Goal: Information Seeking & Learning: Check status

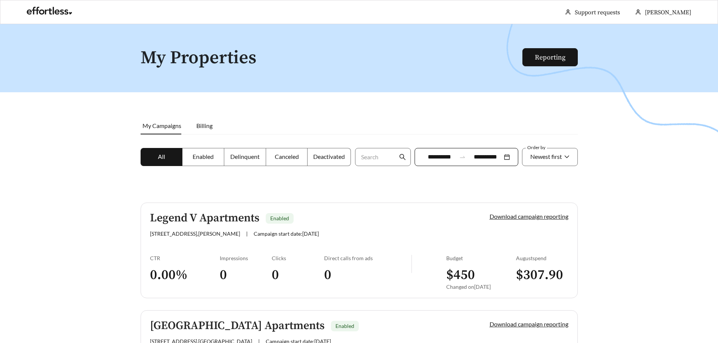
click at [203, 155] on span "Enabled" at bounding box center [203, 156] width 21 height 7
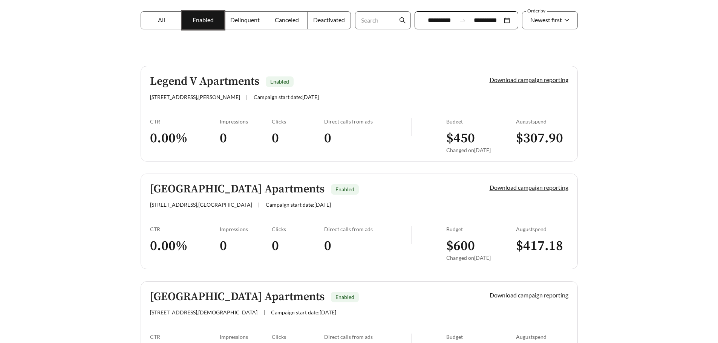
scroll to position [151, 0]
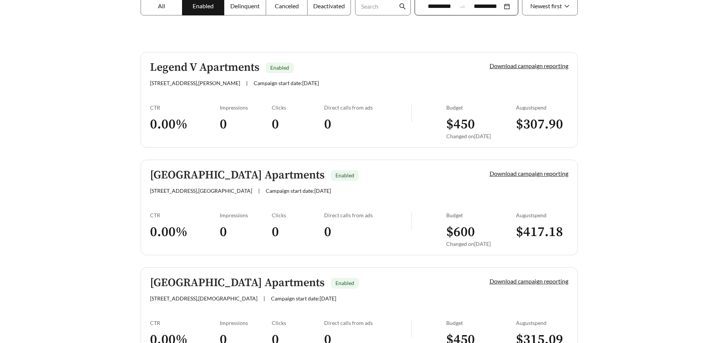
click at [303, 110] on div "Clicks" at bounding box center [298, 107] width 52 height 6
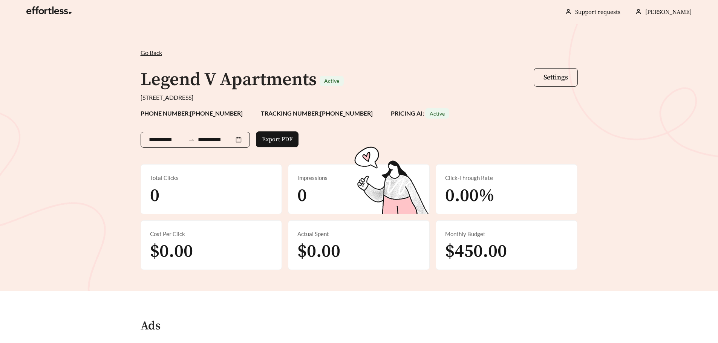
click at [210, 136] on input "**********" at bounding box center [216, 139] width 36 height 9
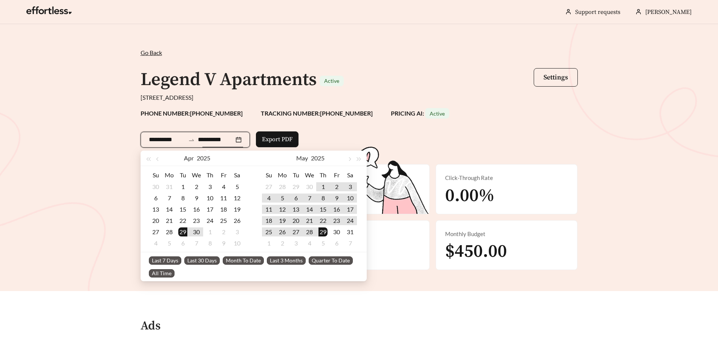
click at [159, 53] on span "Go Back" at bounding box center [151, 52] width 21 height 7
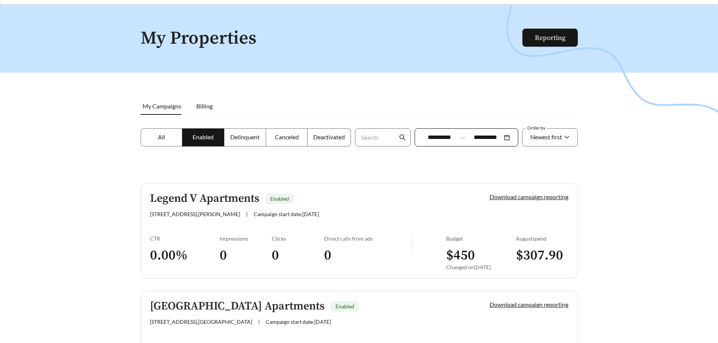
scroll to position [38, 0]
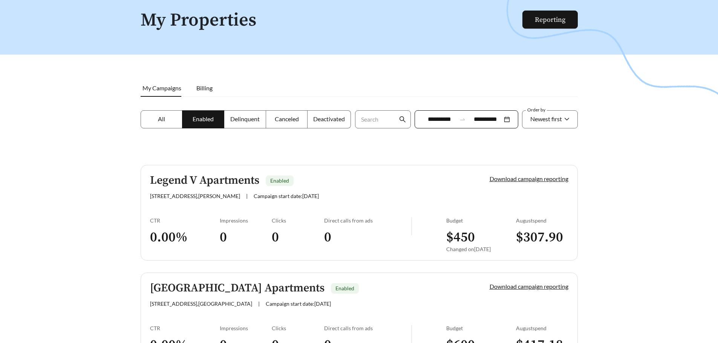
click at [468, 121] on div at bounding box center [462, 119] width 13 height 7
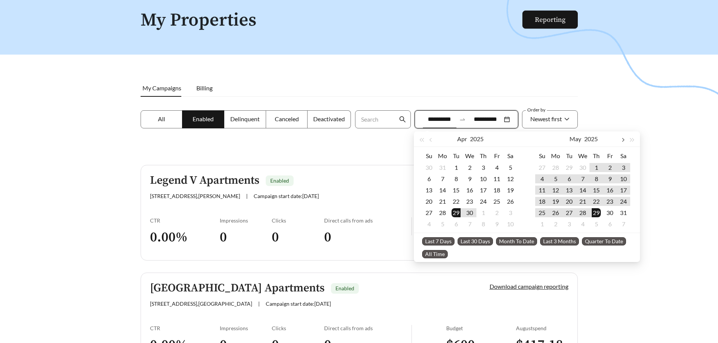
click at [622, 142] on button "button" at bounding box center [622, 138] width 10 height 15
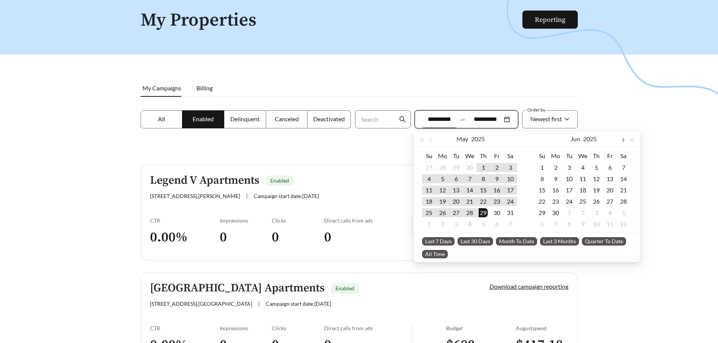
click at [622, 142] on button "button" at bounding box center [622, 138] width 10 height 15
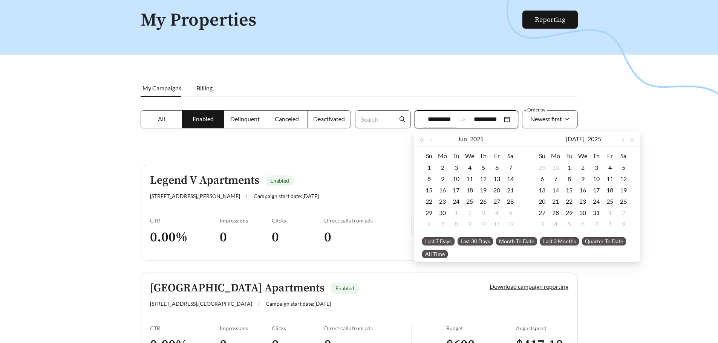
click at [490, 241] on span "Last 30 Days" at bounding box center [474, 241] width 35 height 8
type input "**********"
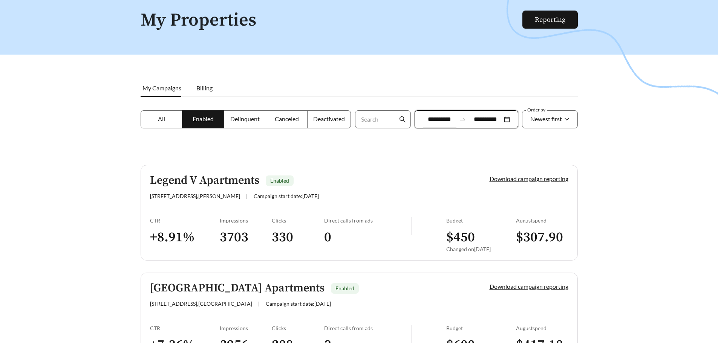
click at [456, 123] on div "**********" at bounding box center [466, 119] width 104 height 18
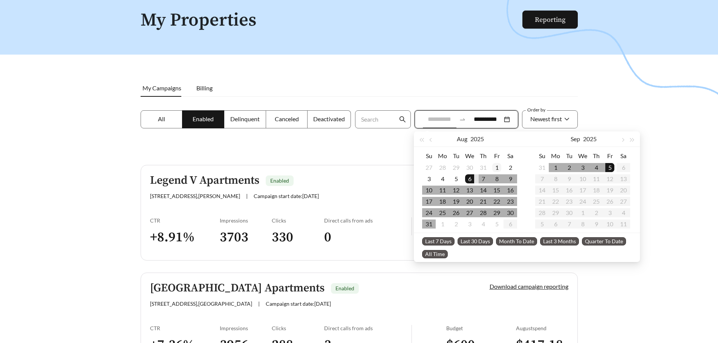
type input "**********"
click at [497, 167] on div "1" at bounding box center [496, 167] width 9 height 9
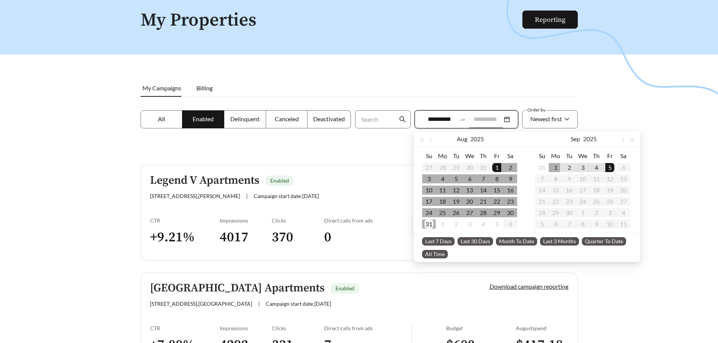
type input "**********"
click at [428, 224] on div "31" at bounding box center [428, 224] width 9 height 9
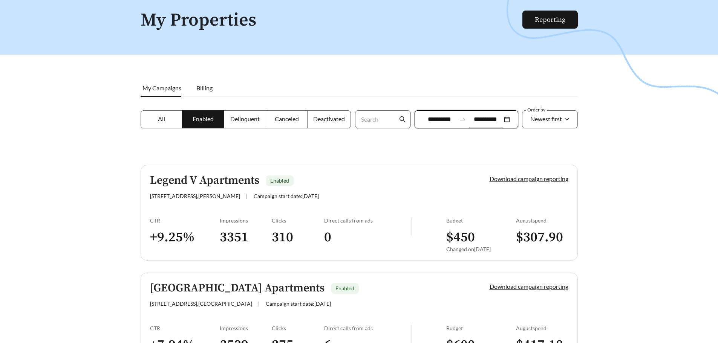
click at [325, 191] on div "Legend V Apartments Enabled [STREET_ADDRESS][PERSON_NAME] | Campaign start date…" at bounding box center [307, 186] width 314 height 25
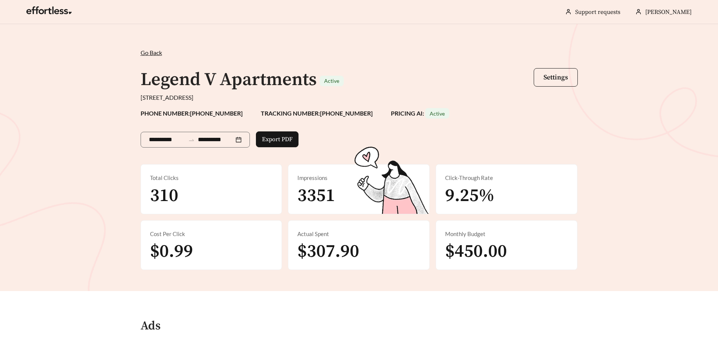
click at [166, 196] on span "310" at bounding box center [164, 196] width 28 height 23
copy span "310"
click at [307, 194] on span "3351" at bounding box center [316, 196] width 38 height 23
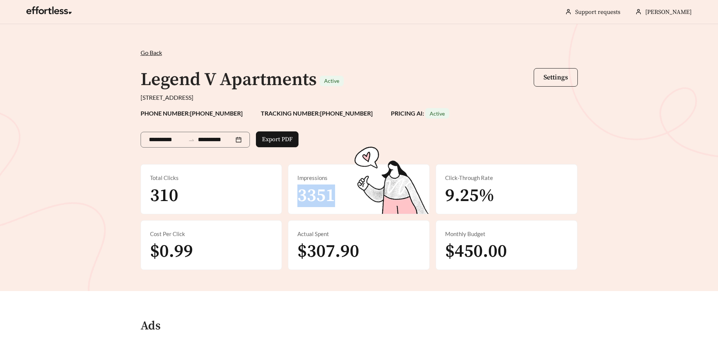
copy span "3351"
click at [342, 251] on span "$307.90" at bounding box center [328, 251] width 62 height 23
copy span "307.90"
click at [154, 54] on span "Go Back" at bounding box center [151, 52] width 21 height 7
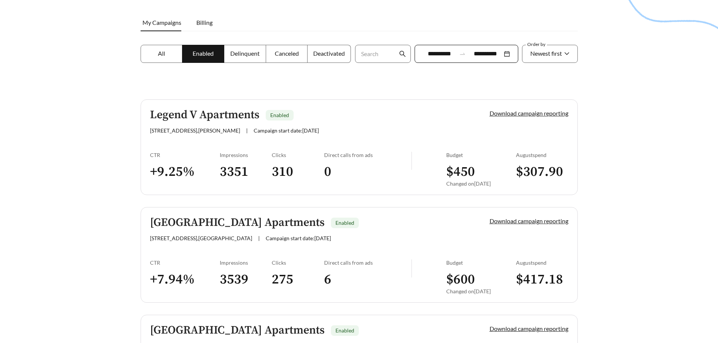
scroll to position [113, 0]
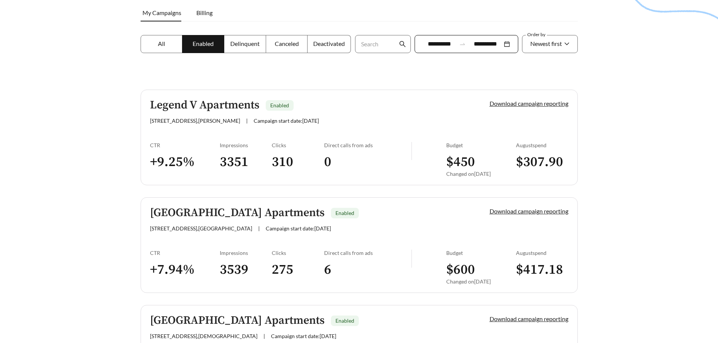
click at [349, 223] on div "[GEOGRAPHIC_DATA] Apartments Enabled [STREET_ADDRESS] | Campaign start date: [D…" at bounding box center [307, 219] width 314 height 25
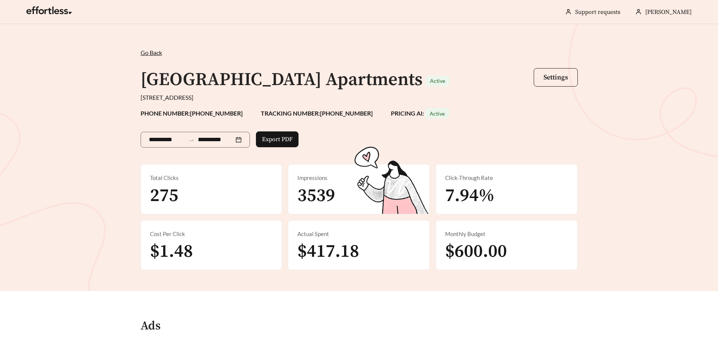
click at [166, 198] on span "275" at bounding box center [164, 196] width 28 height 23
copy span "275"
click at [319, 194] on span "3539" at bounding box center [316, 196] width 38 height 23
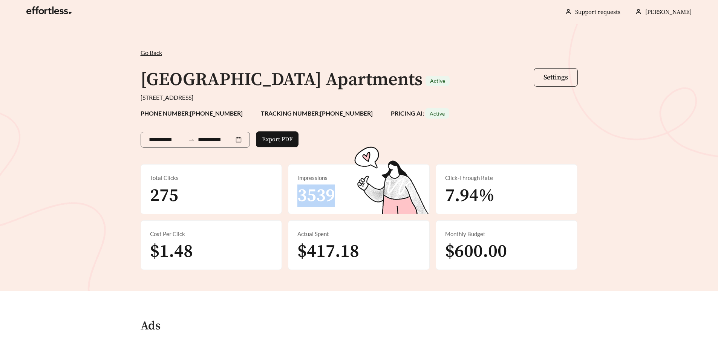
copy span "3539"
click at [324, 251] on span "$417.18" at bounding box center [328, 251] width 62 height 23
copy span "417.18"
click at [157, 52] on span "Go Back" at bounding box center [151, 52] width 21 height 7
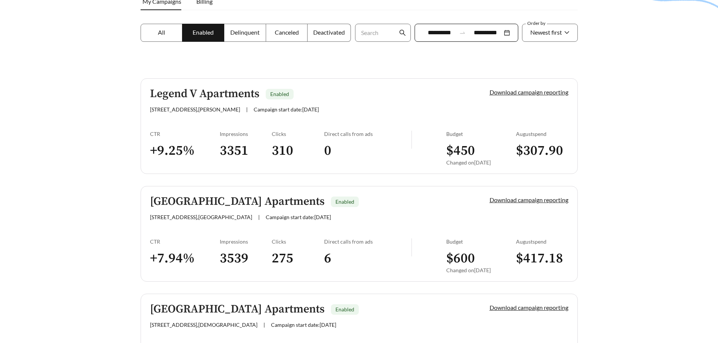
scroll to position [210, 0]
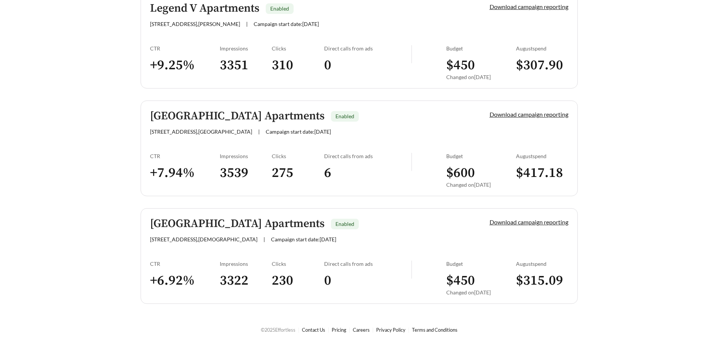
click at [286, 238] on span "Campaign start date: [DATE]" at bounding box center [303, 239] width 65 height 6
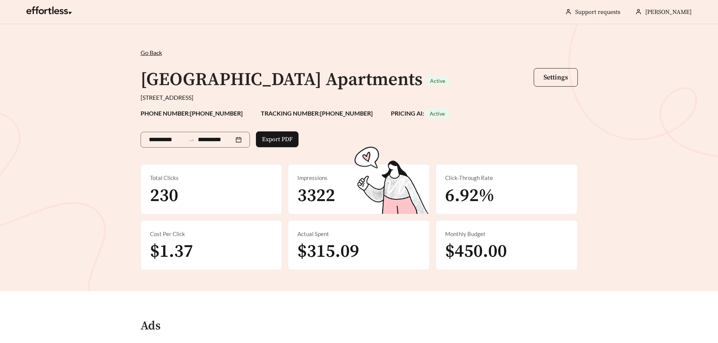
click at [167, 193] on span "230" at bounding box center [164, 196] width 28 height 23
copy span "230"
click at [314, 197] on span "3322" at bounding box center [316, 196] width 38 height 23
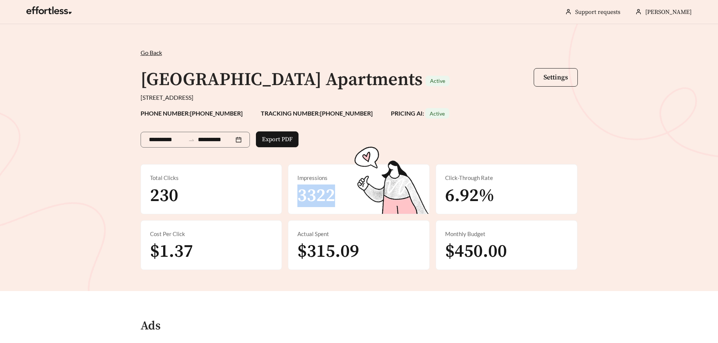
copy span "3322"
click at [329, 251] on span "$315.09" at bounding box center [328, 251] width 62 height 23
copy span "315.09"
